Goal: Task Accomplishment & Management: Use online tool/utility

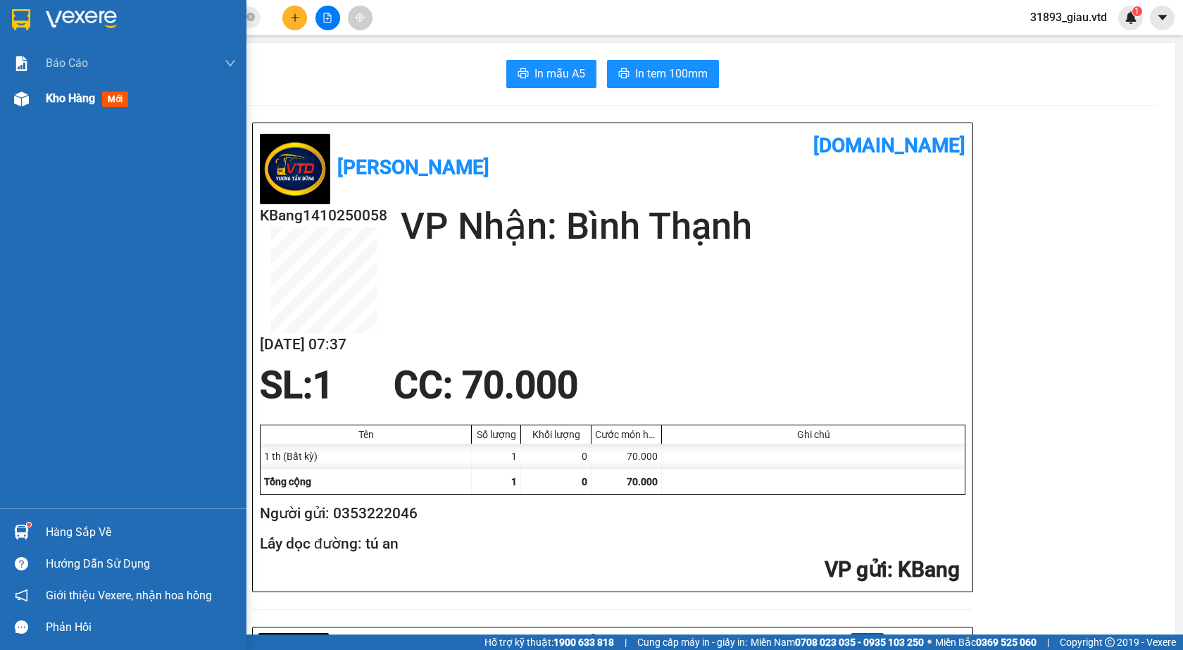
click at [120, 98] on span "mới" at bounding box center [115, 99] width 26 height 15
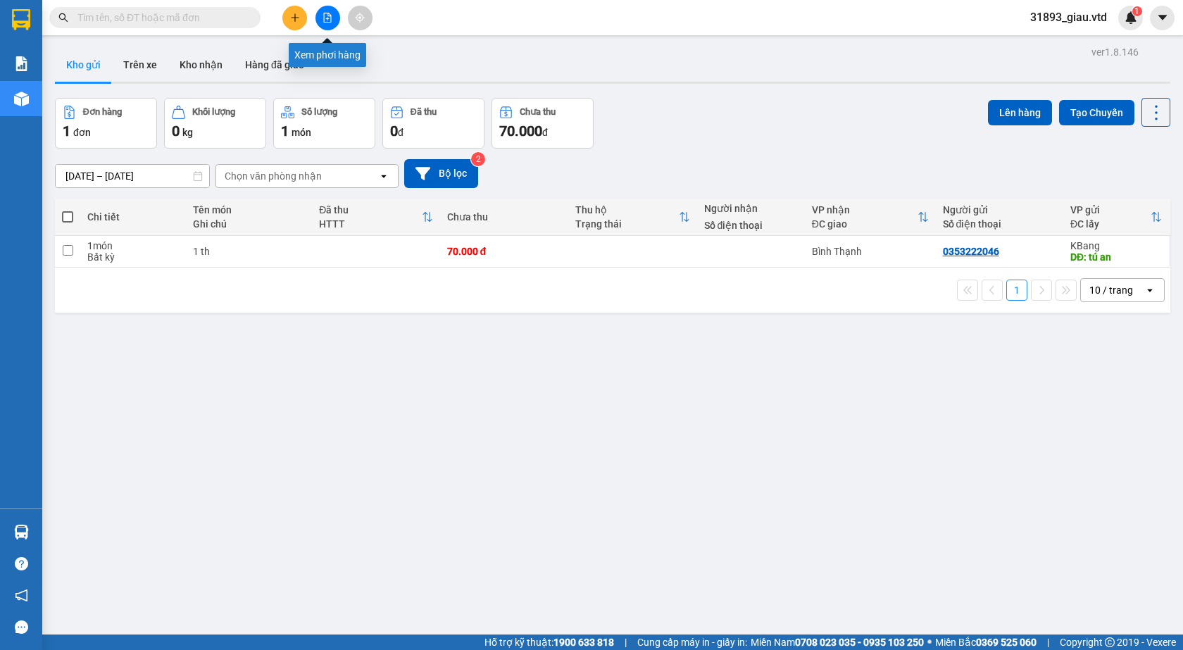
click at [323, 18] on icon "file-add" at bounding box center [328, 18] width 10 height 10
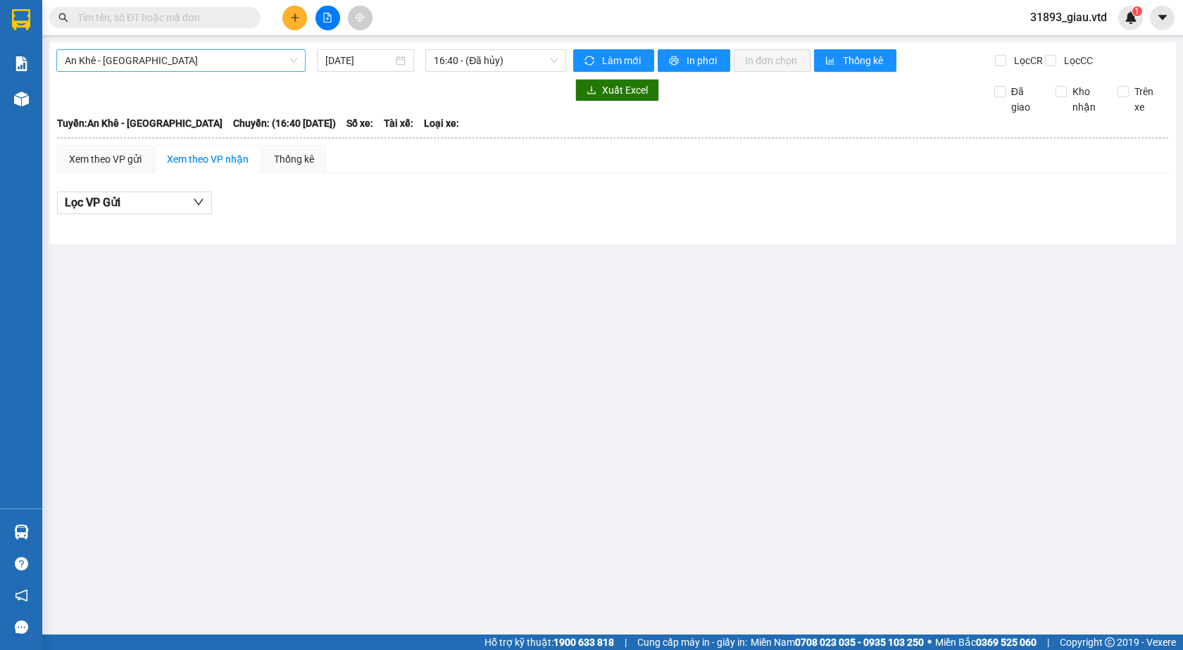
click at [113, 58] on span "An Khê - Sài Gòn" at bounding box center [181, 60] width 232 height 21
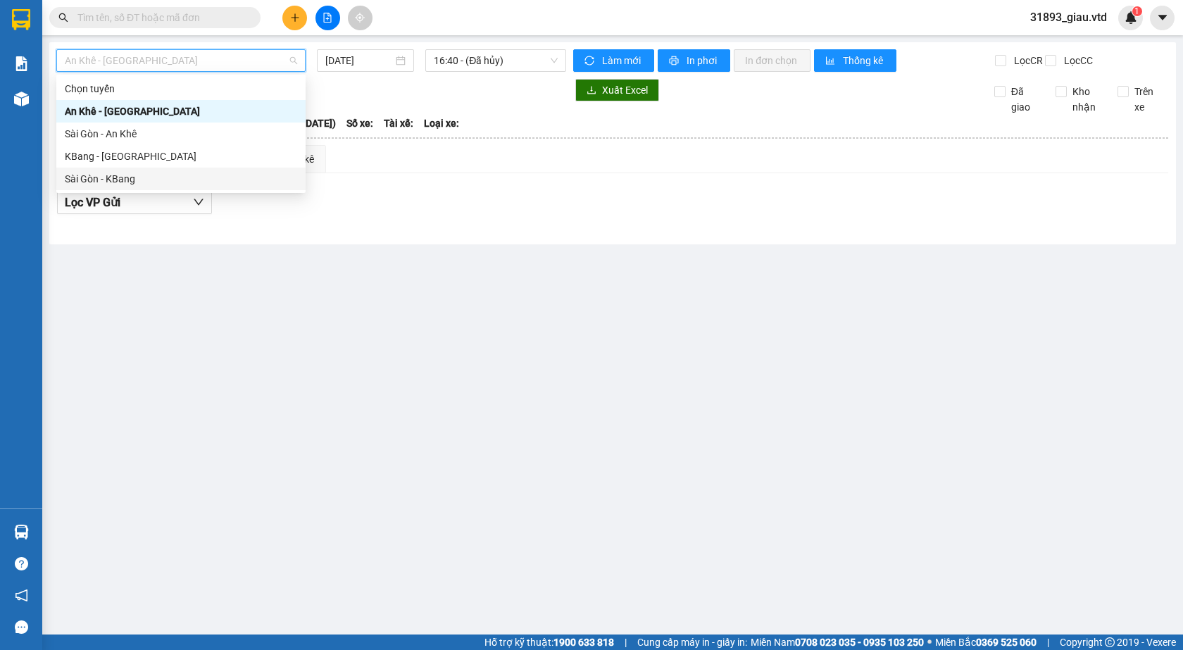
click at [132, 176] on div "Sài Gòn - KBang" at bounding box center [181, 178] width 232 height 15
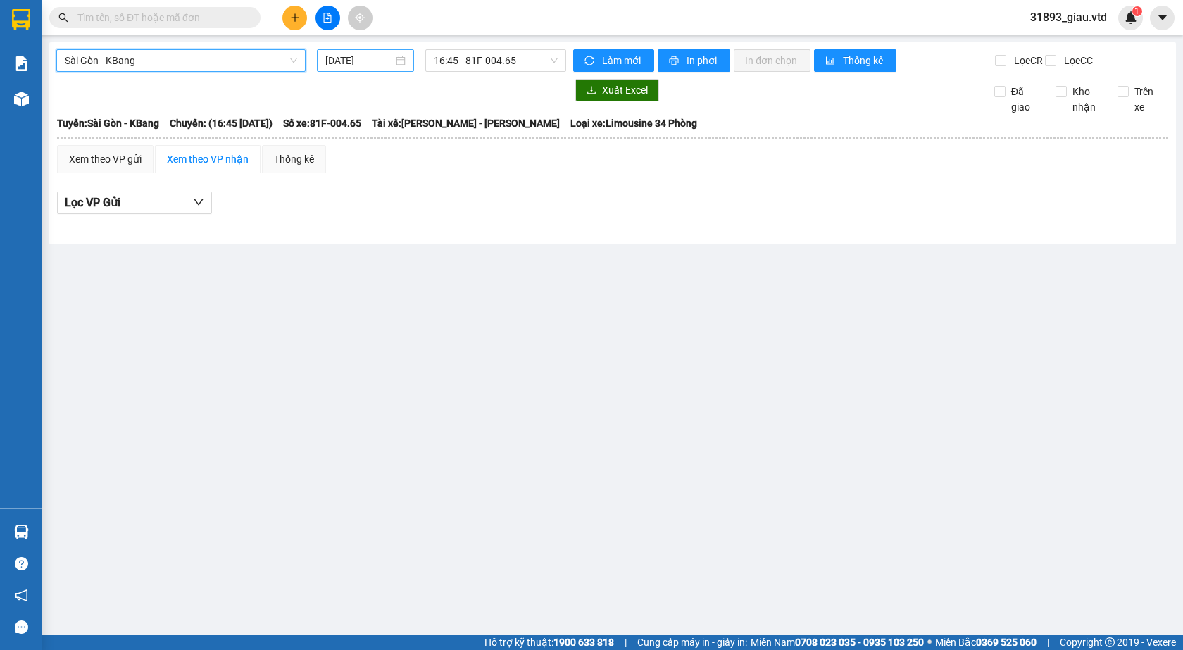
click at [337, 57] on input "14/10/2025" at bounding box center [359, 60] width 68 height 15
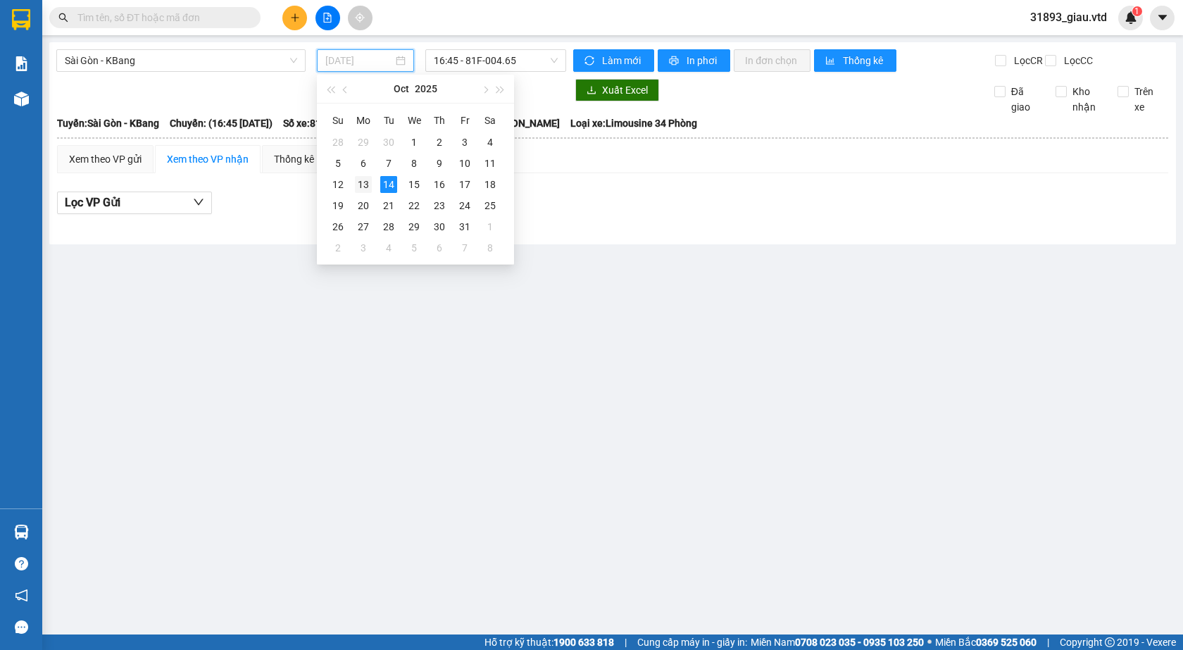
click at [359, 179] on div "13" at bounding box center [363, 184] width 17 height 17
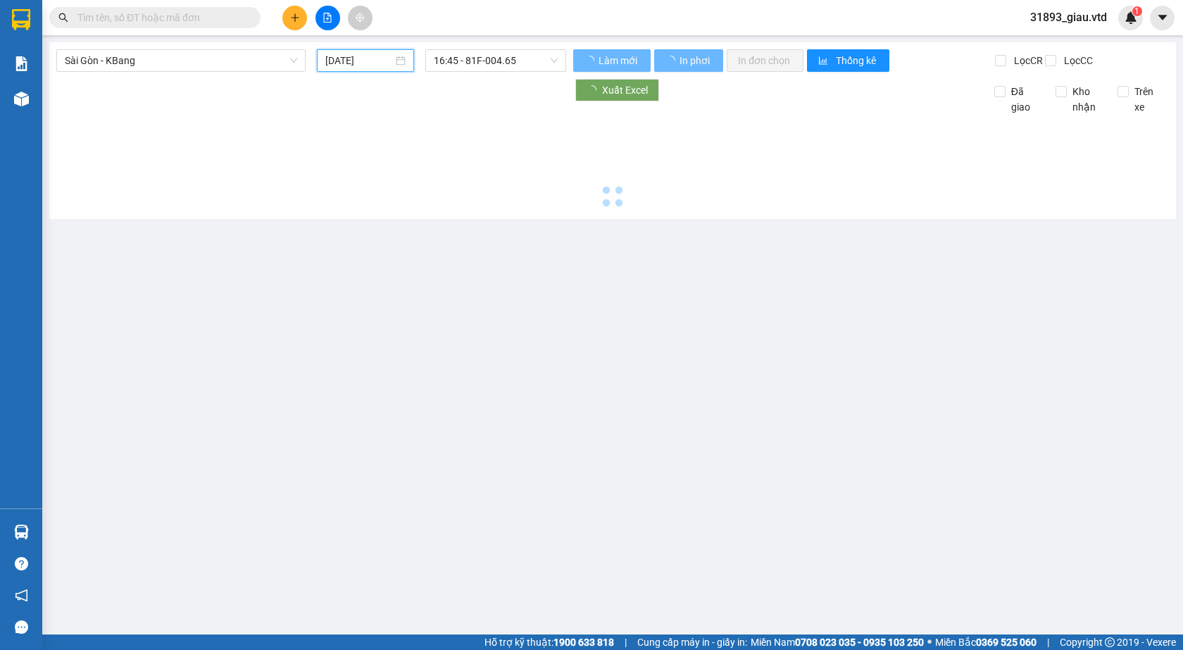
type input "13/10/2025"
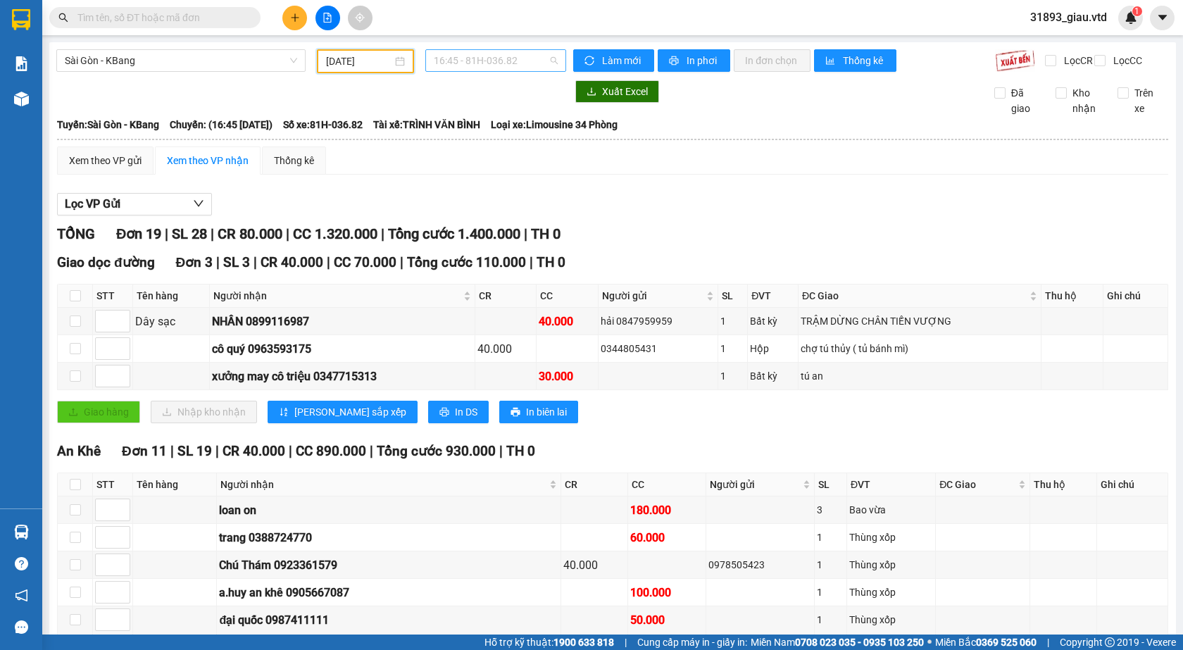
click at [477, 63] on span "16:45 - 81H-036.82" at bounding box center [496, 60] width 124 height 21
click at [516, 137] on div "17:00 - 81H-036.34" at bounding box center [485, 133] width 110 height 15
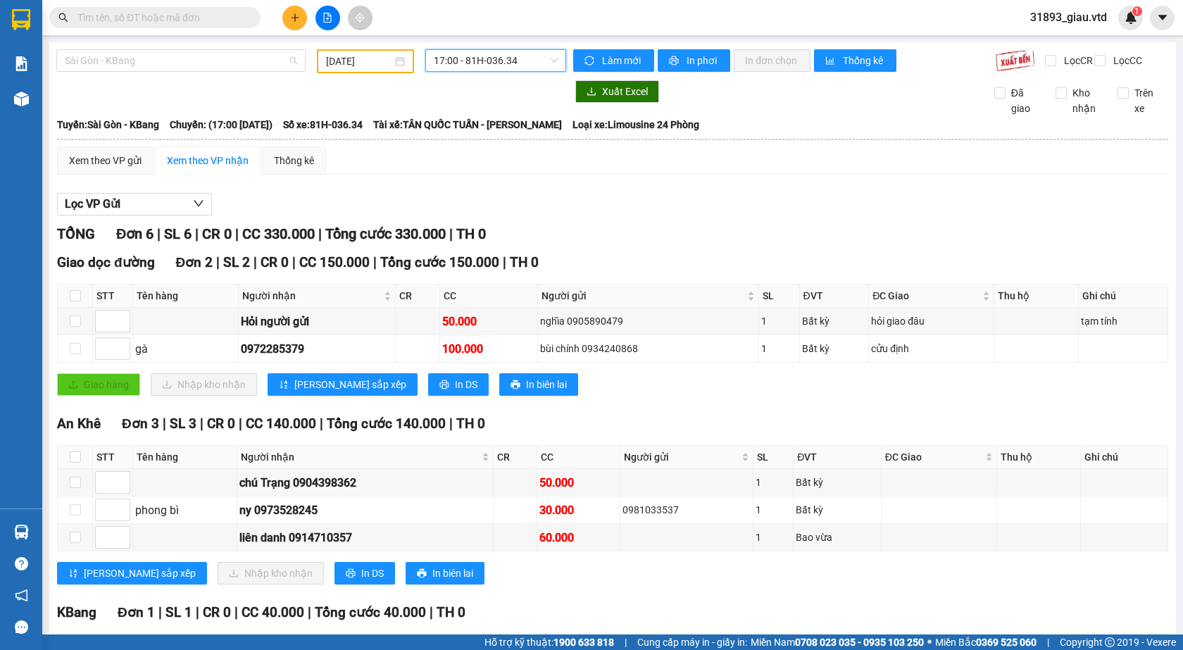
drag, startPoint x: 168, startPoint y: 60, endPoint x: 132, endPoint y: 91, distance: 47.4
click at [167, 60] on span "Sài Gòn - KBang" at bounding box center [181, 60] width 232 height 21
